Goal: Feedback & Contribution: Leave review/rating

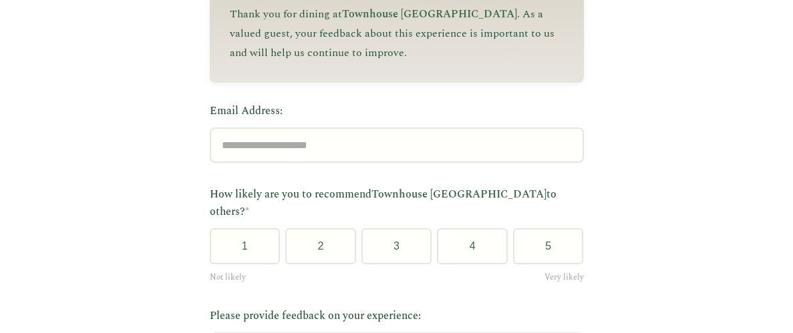
scroll to position [194, 0]
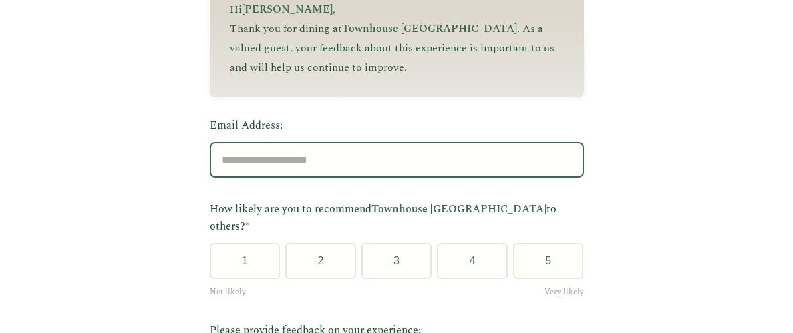
click at [255, 165] on input "Email Address:" at bounding box center [397, 159] width 374 height 35
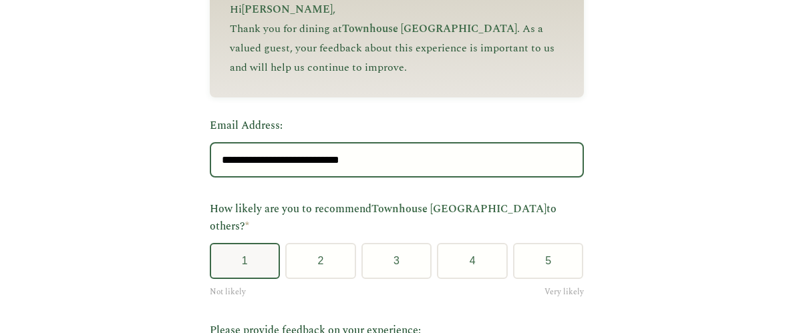
type input "**********"
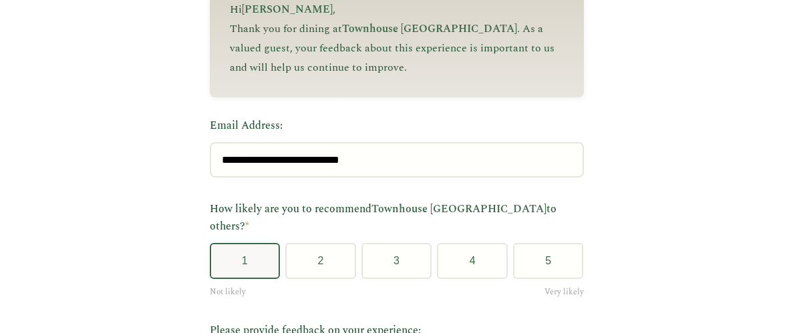
click at [255, 253] on button "1" at bounding box center [245, 261] width 71 height 36
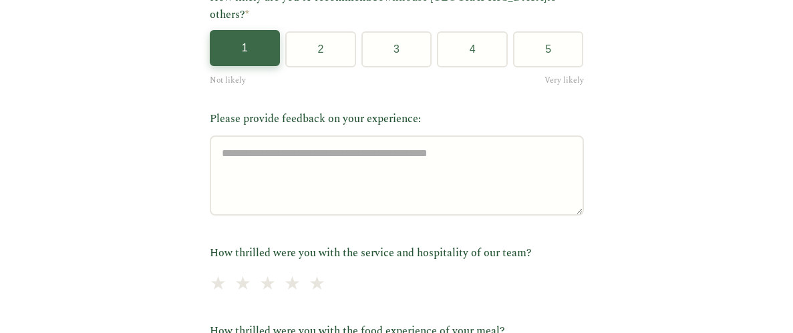
scroll to position [416, 0]
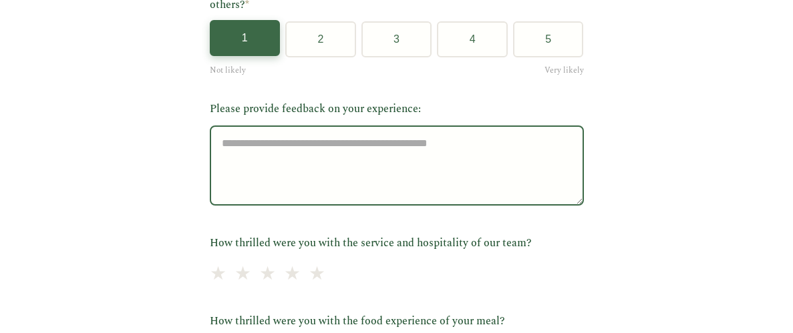
click at [235, 131] on textarea "Please provide feedback on your experience:" at bounding box center [397, 166] width 374 height 80
click at [232, 138] on textarea "Please provide feedback on your experience:" at bounding box center [397, 166] width 374 height 80
click at [235, 134] on textarea "Please provide feedback on your experience:" at bounding box center [397, 166] width 374 height 80
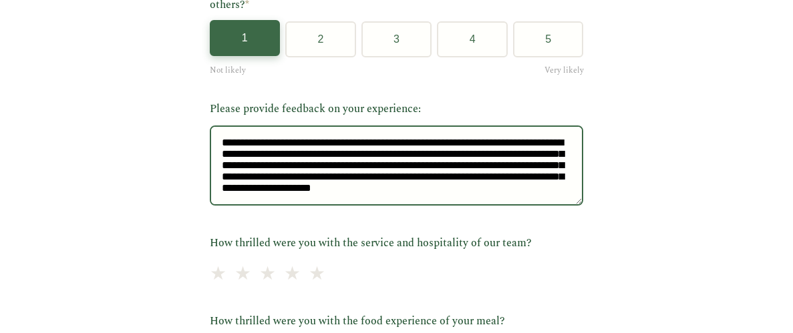
scroll to position [31, 0]
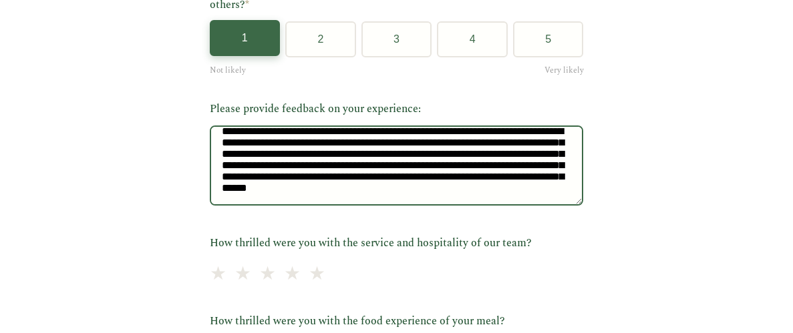
click at [448, 184] on textarea "**********" at bounding box center [397, 166] width 374 height 80
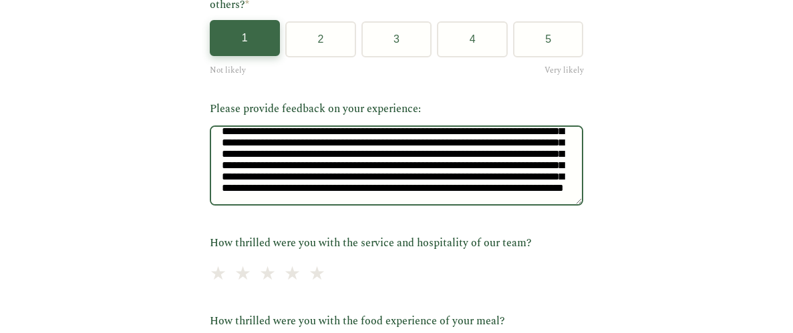
scroll to position [171, 0]
drag, startPoint x: 564, startPoint y: 188, endPoint x: 403, endPoint y: 174, distance: 161.7
click at [403, 174] on textarea "**********" at bounding box center [397, 166] width 374 height 80
click at [415, 178] on textarea "**********" at bounding box center [397, 166] width 374 height 80
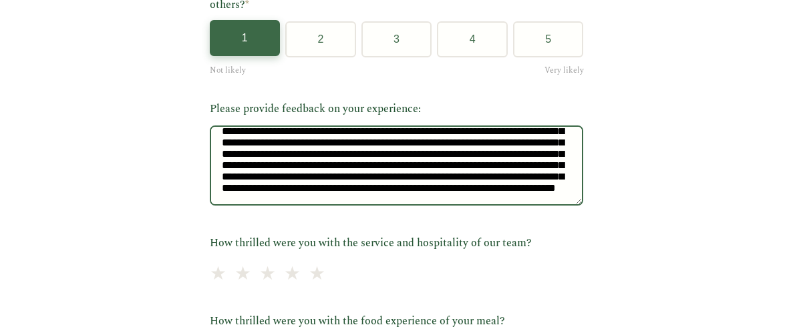
click at [312, 185] on textarea "Please provide feedback on your experience:" at bounding box center [397, 166] width 374 height 80
click at [401, 185] on textarea "Please provide feedback on your experience:" at bounding box center [397, 166] width 374 height 80
click at [385, 149] on textarea "Please provide feedback on your experience:" at bounding box center [397, 166] width 374 height 80
click at [372, 186] on textarea "Please provide feedback on your experience:" at bounding box center [397, 166] width 374 height 80
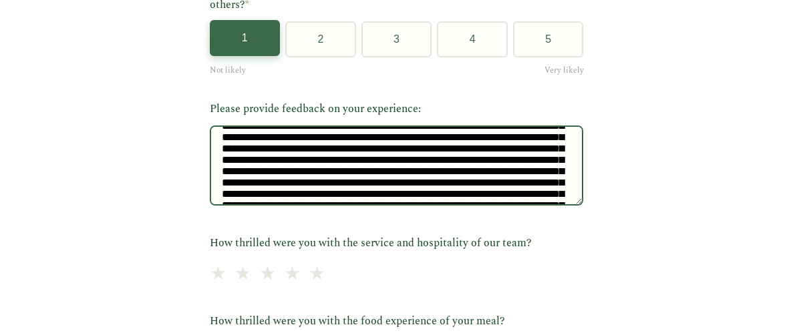
scroll to position [0, 0]
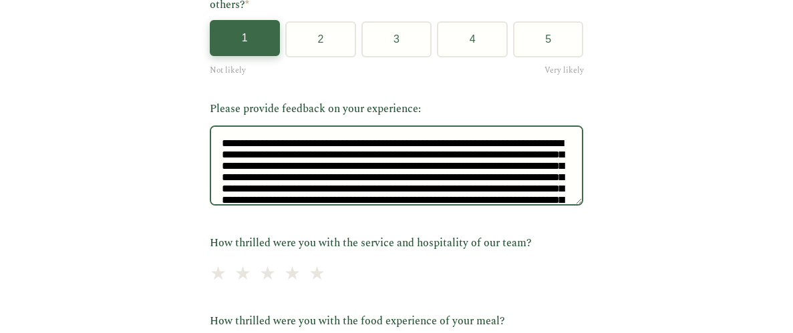
click at [345, 165] on textarea "Please provide feedback on your experience:" at bounding box center [397, 166] width 374 height 80
click at [370, 161] on textarea "Please provide feedback on your experience:" at bounding box center [397, 166] width 374 height 80
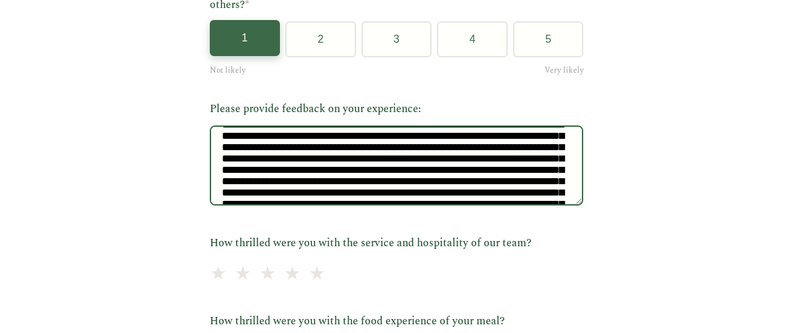
scroll to position [21, 0]
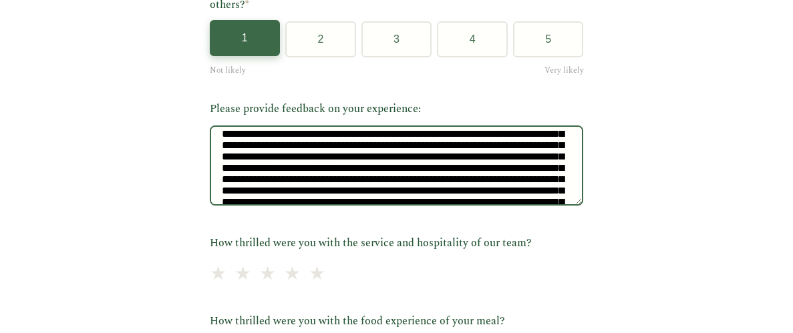
click at [374, 160] on textarea "Please provide feedback on your experience:" at bounding box center [397, 166] width 374 height 80
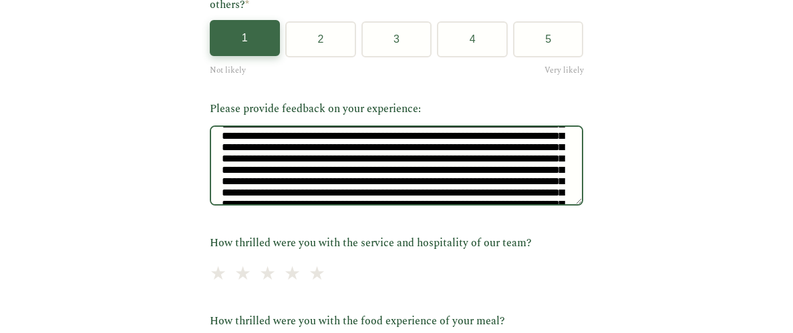
scroll to position [35, 0]
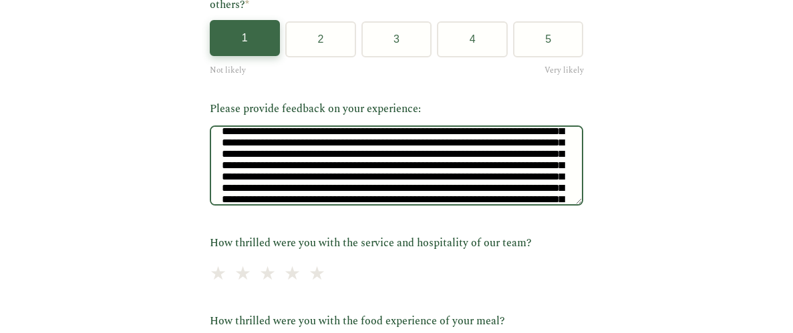
click at [558, 165] on textarea "Please provide feedback on your experience:" at bounding box center [397, 166] width 374 height 80
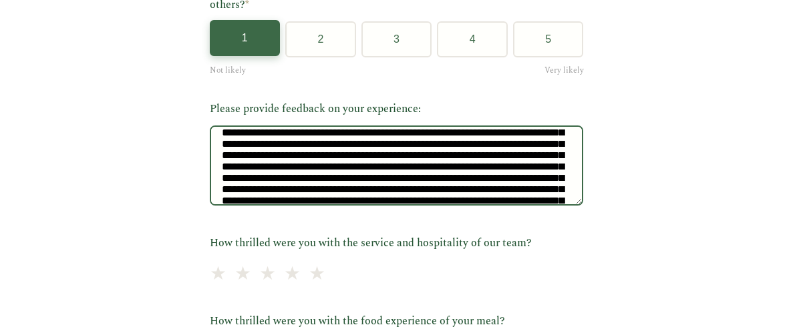
scroll to position [48, 0]
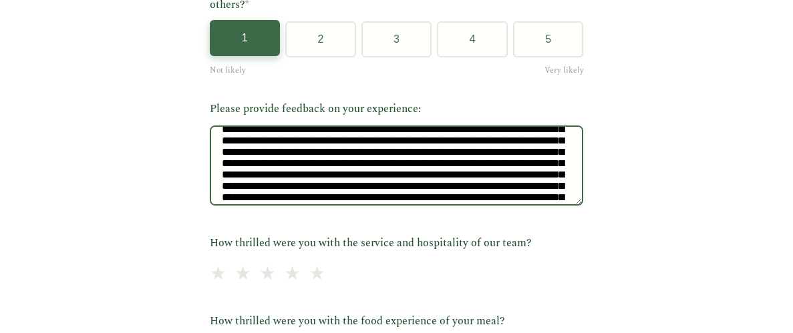
click at [497, 165] on textarea "Please provide feedback on your experience:" at bounding box center [397, 166] width 374 height 80
click at [450, 166] on textarea "Please provide feedback on your experience:" at bounding box center [397, 166] width 374 height 80
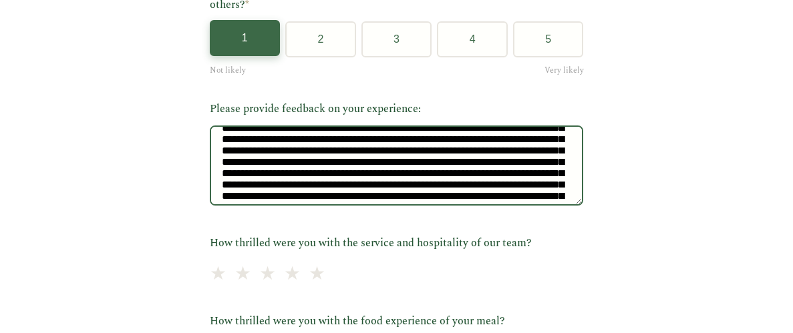
scroll to position [62, 0]
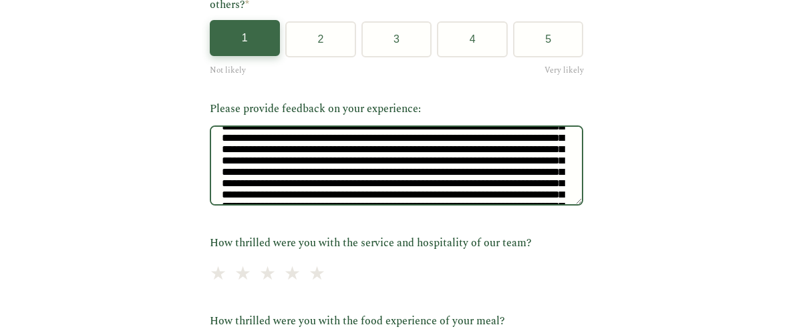
click at [281, 185] on textarea "Please provide feedback on your experience:" at bounding box center [397, 166] width 374 height 80
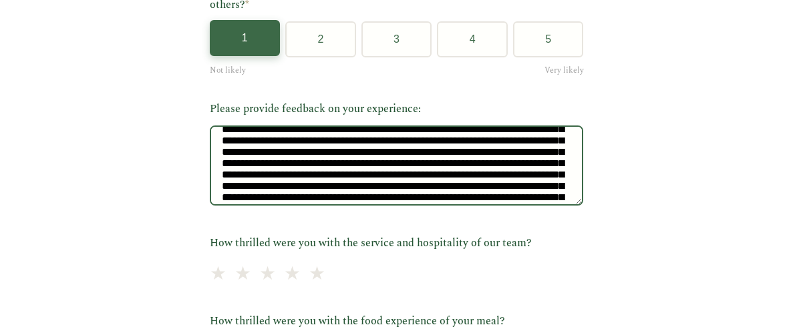
scroll to position [106, 0]
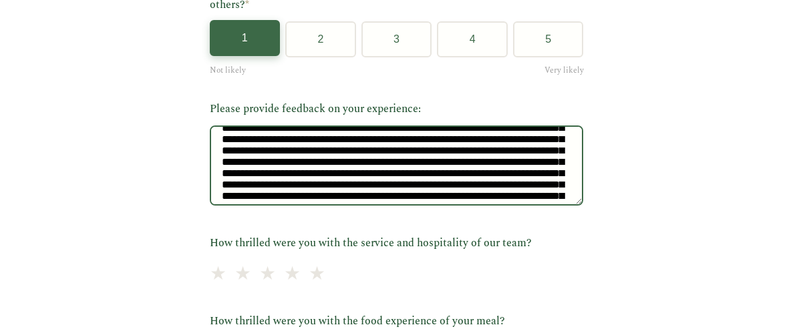
click at [261, 174] on textarea "Please provide feedback on your experience:" at bounding box center [397, 166] width 374 height 80
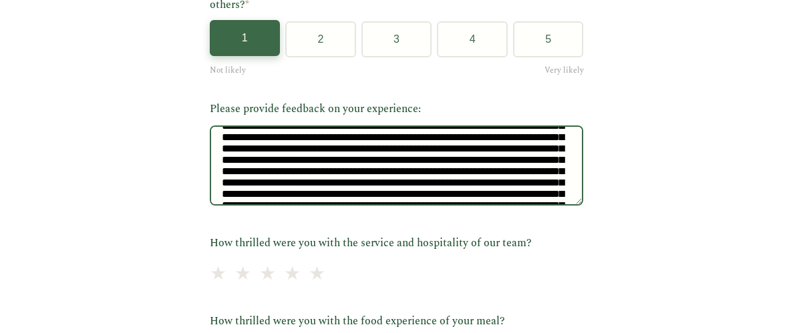
scroll to position [128, 0]
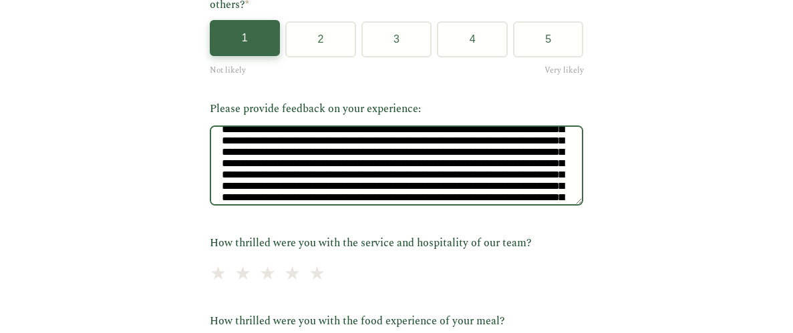
click at [466, 167] on textarea "Please provide feedback on your experience:" at bounding box center [397, 166] width 374 height 80
click at [561, 173] on textarea "Please provide feedback on your experience:" at bounding box center [397, 166] width 374 height 80
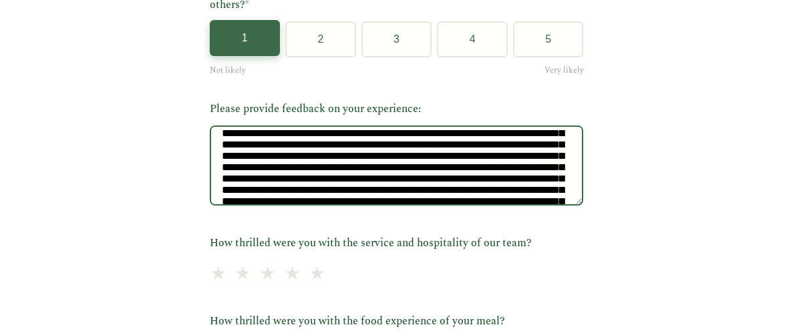
scroll to position [148, 0]
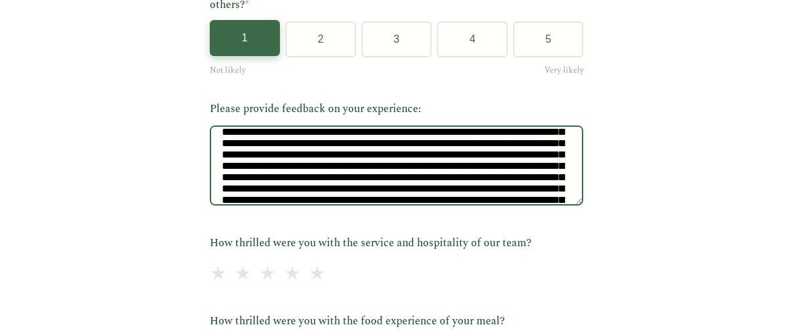
click at [372, 161] on textarea "Please provide feedback on your experience:" at bounding box center [397, 166] width 374 height 80
click at [254, 179] on textarea "Please provide feedback on your experience:" at bounding box center [397, 166] width 374 height 80
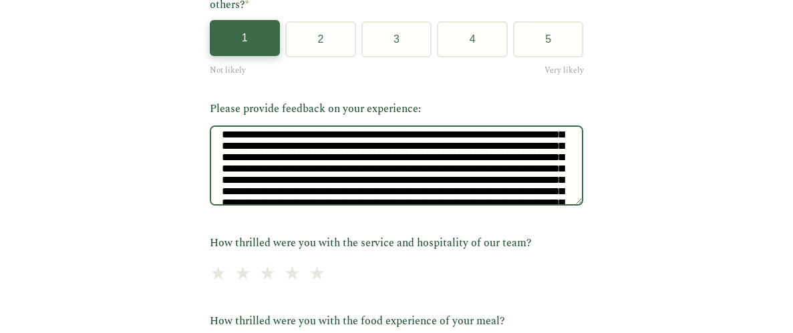
scroll to position [192, 0]
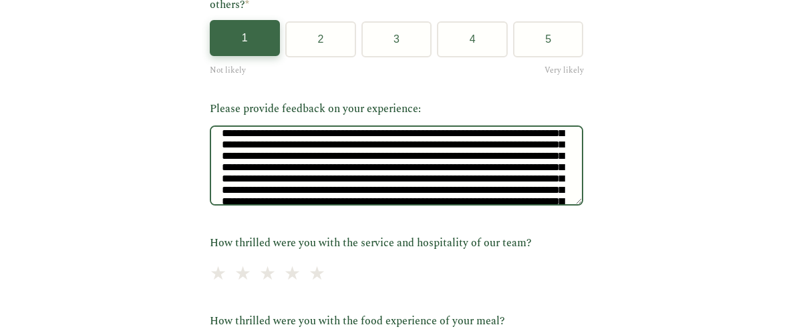
click at [412, 168] on textarea "Please provide feedback on your experience:" at bounding box center [397, 166] width 374 height 80
click at [551, 170] on textarea "Please provide feedback on your experience:" at bounding box center [397, 166] width 374 height 80
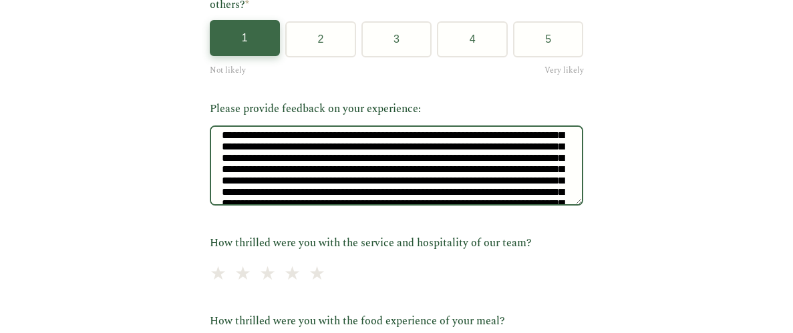
scroll to position [227, 0]
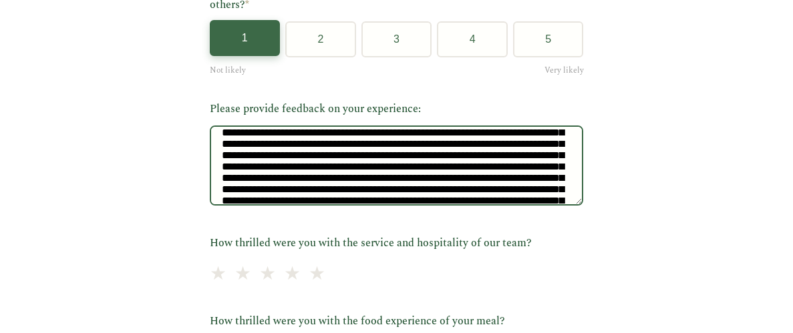
click at [337, 183] on textarea "Please provide feedback on your experience:" at bounding box center [397, 166] width 374 height 80
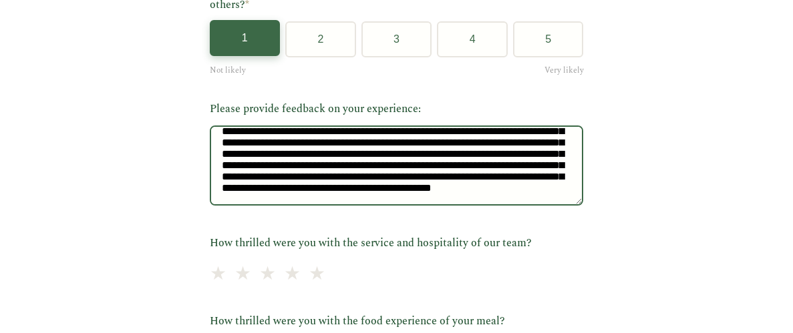
scroll to position [319, 0]
click at [325, 173] on textarea "Please provide feedback on your experience:" at bounding box center [397, 166] width 374 height 80
click at [516, 174] on textarea "Please provide feedback on your experience:" at bounding box center [397, 166] width 374 height 80
click at [255, 170] on textarea "Please provide feedback on your experience:" at bounding box center [397, 166] width 374 height 80
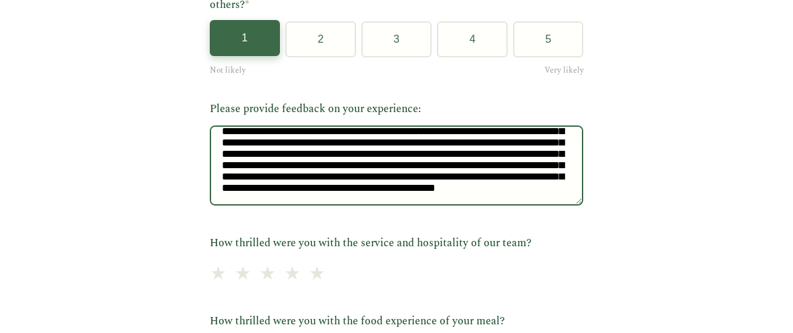
scroll to position [456, 0]
click at [485, 150] on textarea "Please provide feedback on your experience:" at bounding box center [397, 166] width 374 height 80
click at [358, 182] on textarea "Please provide feedback on your experience:" at bounding box center [397, 166] width 374 height 80
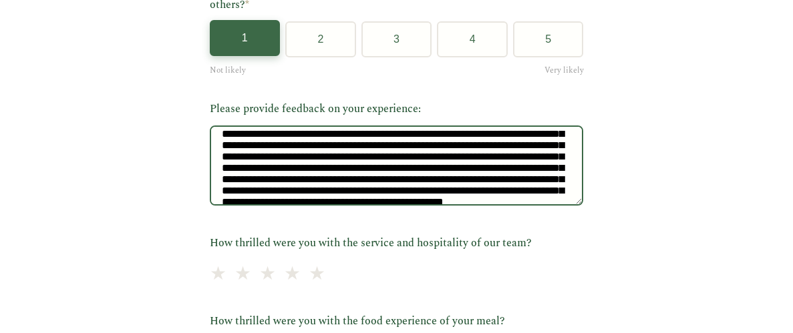
scroll to position [210, 0]
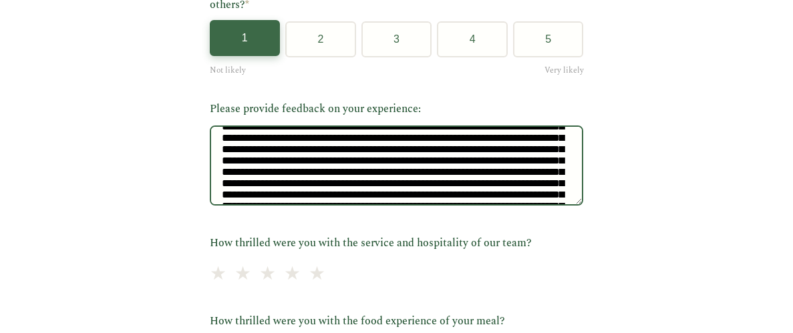
click at [373, 183] on textarea "Please provide feedback on your experience:" at bounding box center [397, 166] width 374 height 80
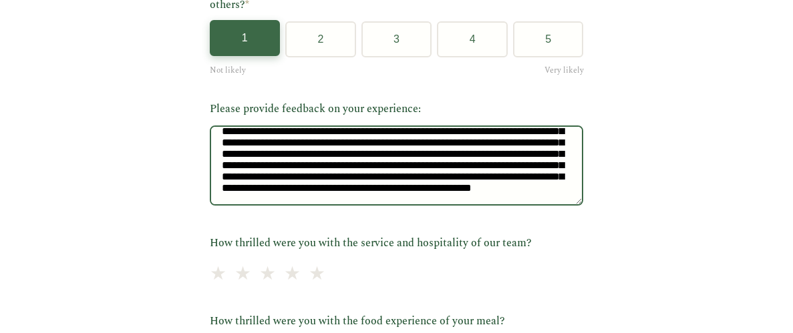
scroll to position [334, 0]
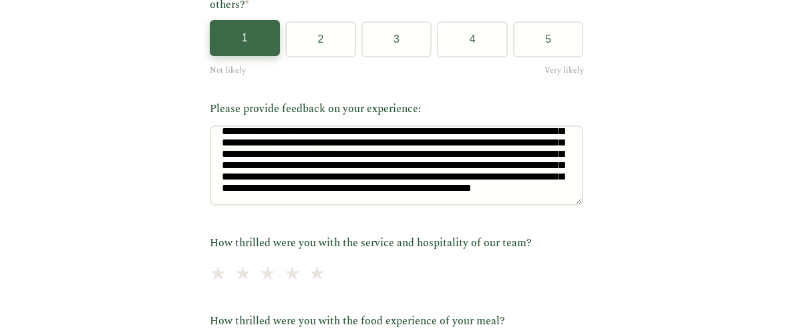
click at [622, 207] on div "**********" at bounding box center [396, 88] width 793 height 1008
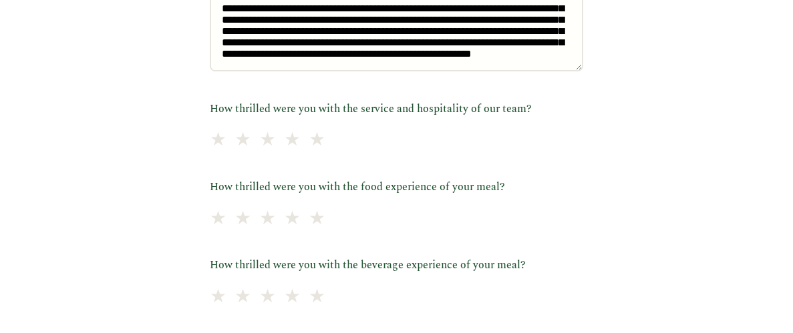
scroll to position [561, 0]
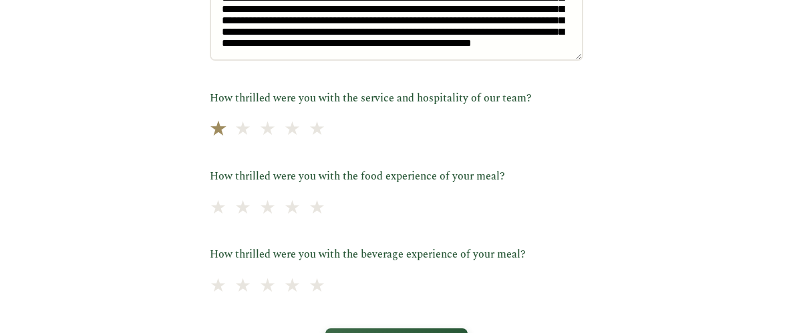
click at [221, 122] on span "★" at bounding box center [218, 130] width 19 height 33
click at [216, 192] on span "★" at bounding box center [218, 208] width 19 height 33
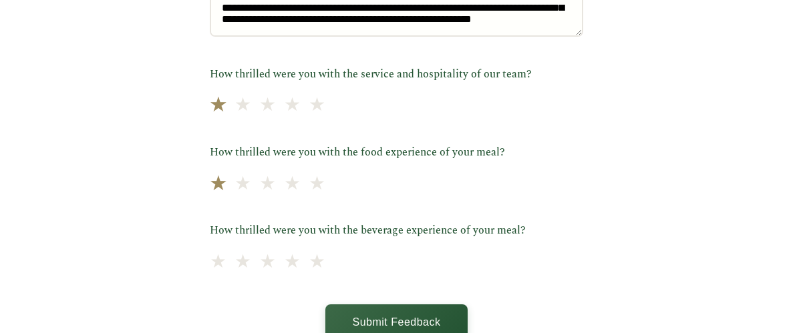
scroll to position [614, 0]
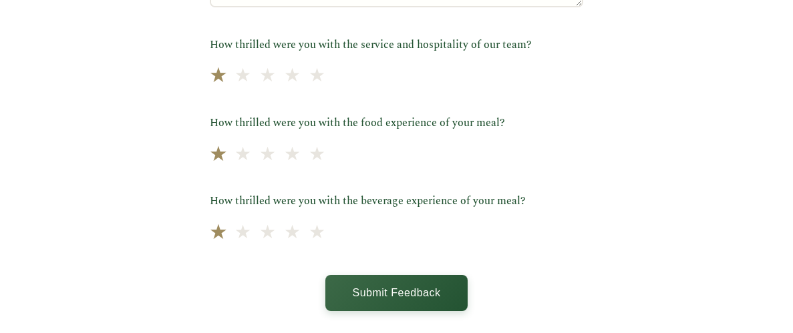
click at [222, 217] on span "★" at bounding box center [218, 233] width 19 height 33
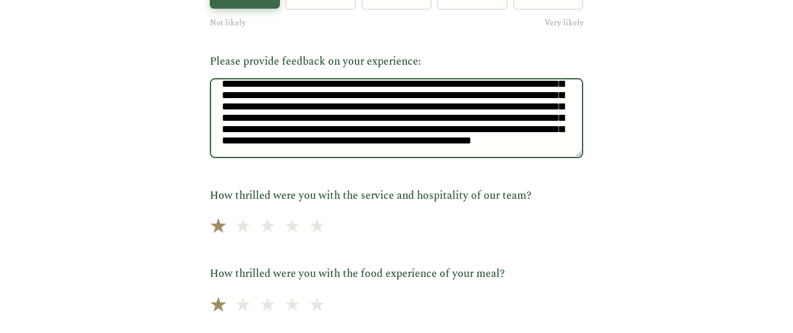
scroll to position [480, 0]
click at [428, 124] on textarea "Please provide feedback on your experience:" at bounding box center [397, 118] width 374 height 80
drag, startPoint x: 458, startPoint y: 120, endPoint x: 426, endPoint y: 118, distance: 32.1
click at [426, 118] on textarea "Please provide feedback on your experience:" at bounding box center [397, 118] width 374 height 80
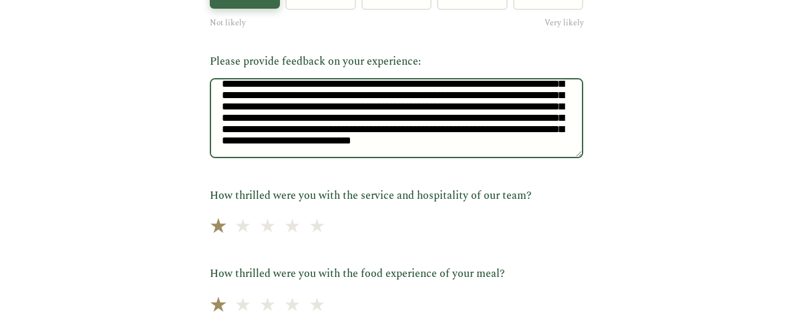
click at [331, 132] on textarea "Please provide feedback on your experience:" at bounding box center [397, 118] width 374 height 80
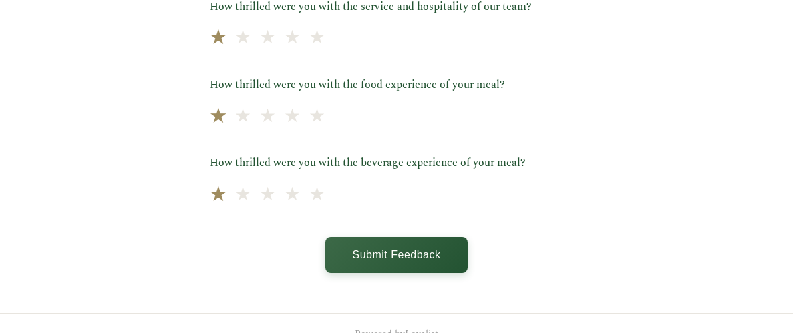
scroll to position [672, 0]
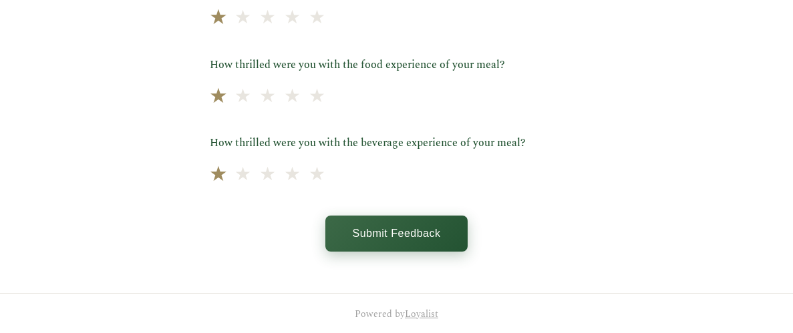
type textarea "**********"
drag, startPoint x: 392, startPoint y: 217, endPoint x: 407, endPoint y: 209, distance: 16.4
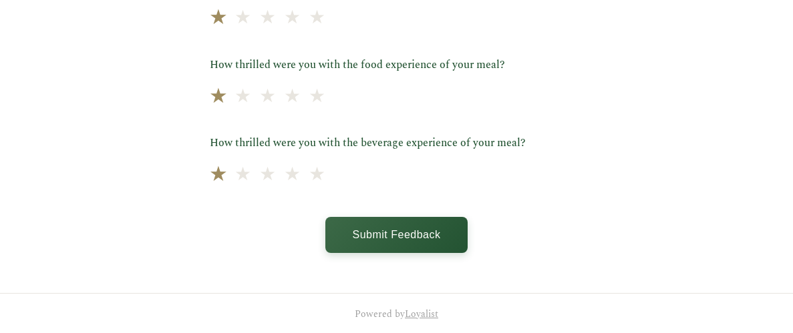
click at [392, 217] on button "Submit Feedback" at bounding box center [396, 235] width 142 height 36
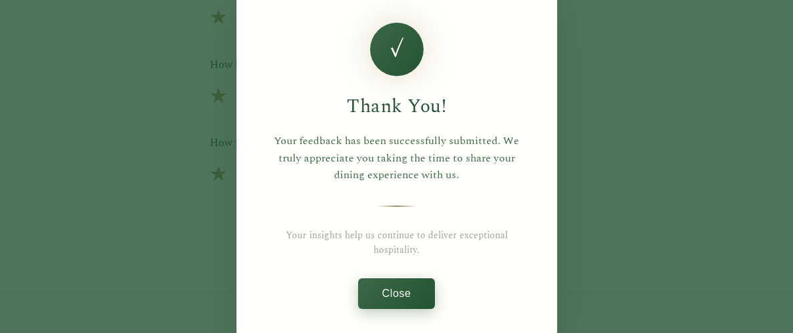
drag, startPoint x: 408, startPoint y: 293, endPoint x: 391, endPoint y: 281, distance: 21.1
click at [407, 292] on button "Close" at bounding box center [396, 294] width 77 height 31
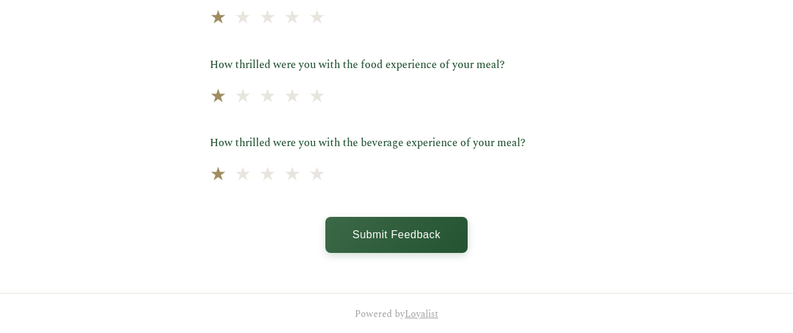
scroll to position [0, 0]
